Goal: Register for event/course

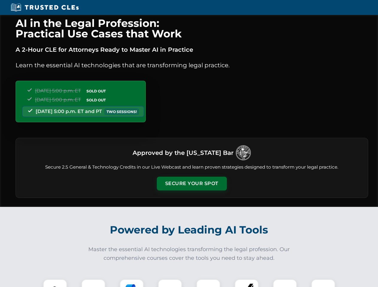
click at [192, 184] on button "Secure Your Spot" at bounding box center [192, 184] width 70 height 14
